Goal: Task Accomplishment & Management: Manage account settings

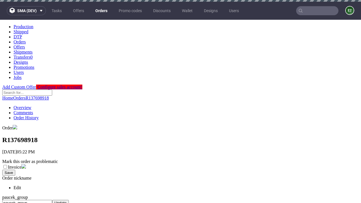
scroll to position [218, 0]
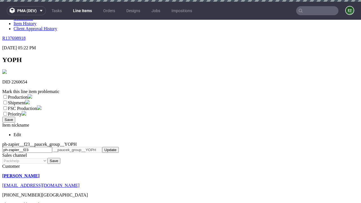
scroll to position [2, 0]
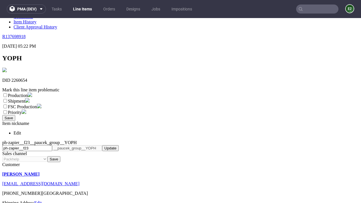
select select "dtp_ca_needed"
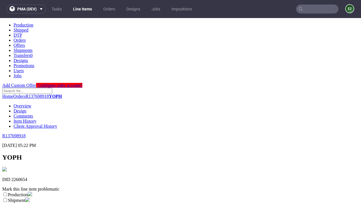
scroll to position [0, 0]
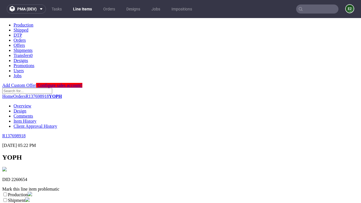
checkbox input "true"
